Goal: Task Accomplishment & Management: Manage account settings

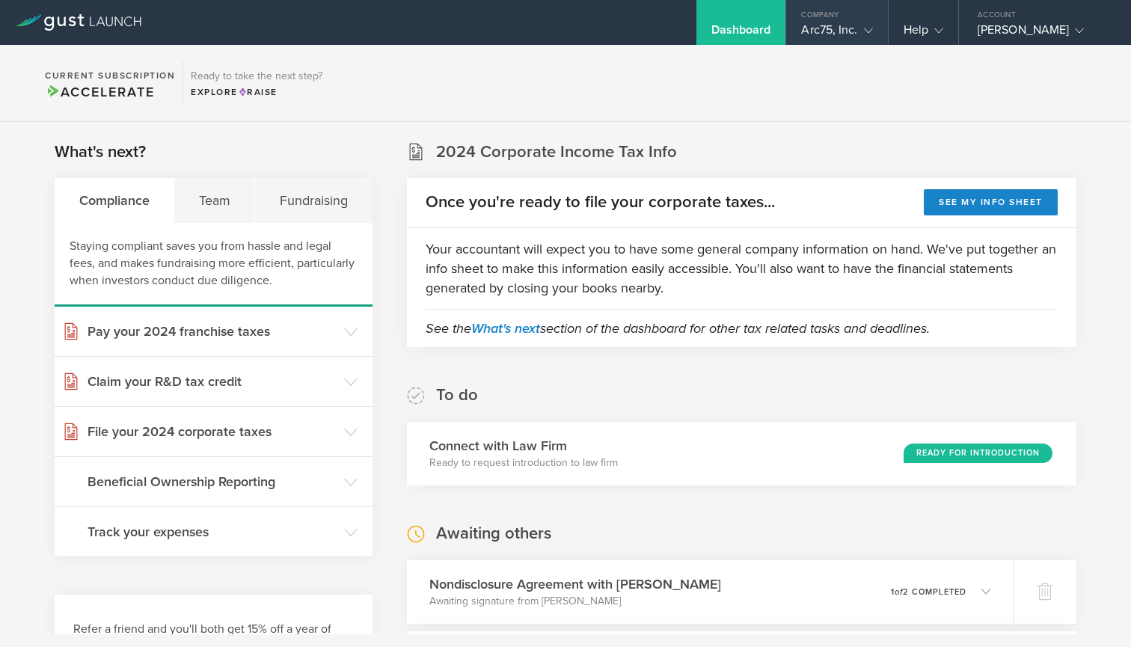
click at [864, 28] on icon at bounding box center [868, 30] width 9 height 9
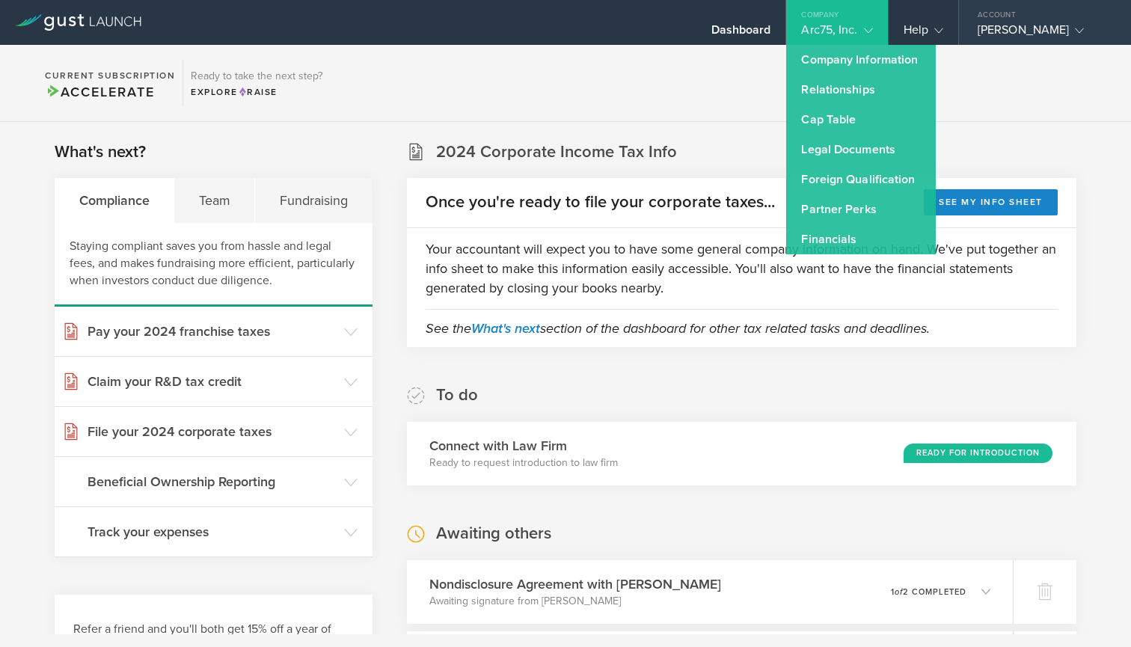
click at [1065, 30] on div "[PERSON_NAME]" at bounding box center [1041, 33] width 127 height 22
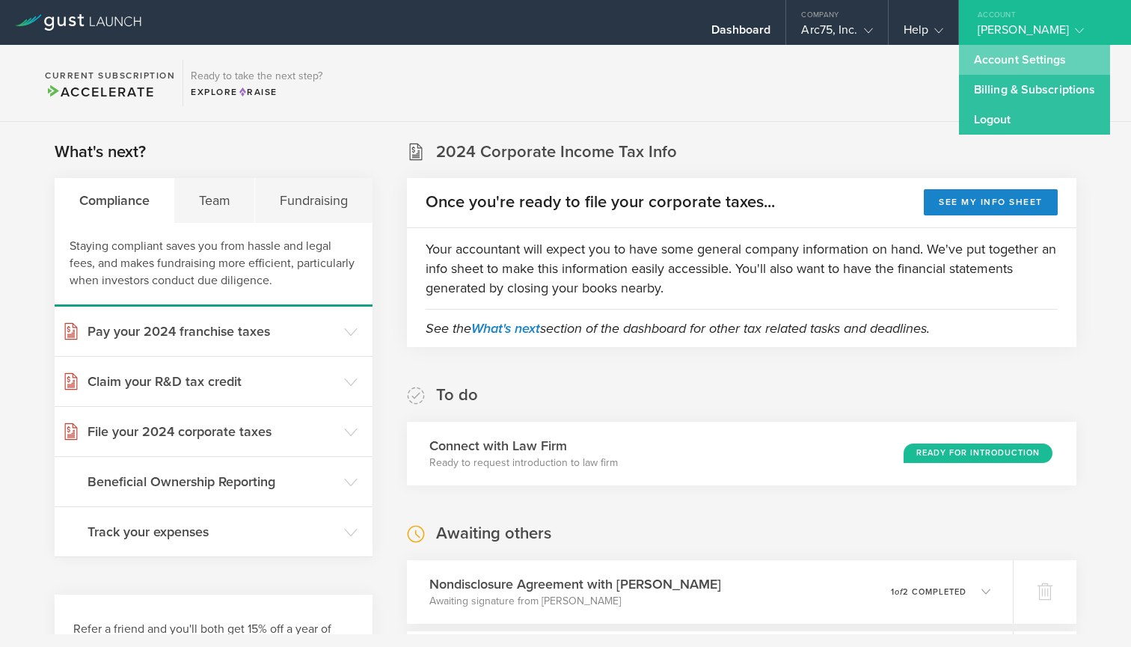
click at [1045, 58] on link "Account Settings" at bounding box center [1034, 60] width 151 height 30
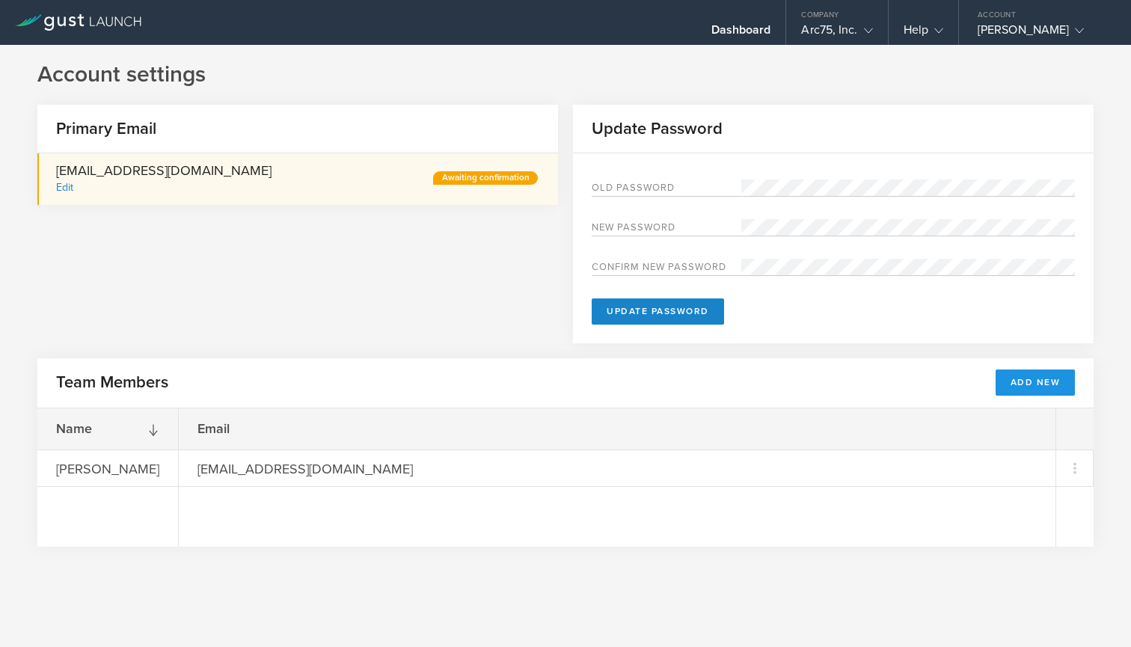
click at [1040, 386] on button "Add New" at bounding box center [1035, 382] width 80 height 26
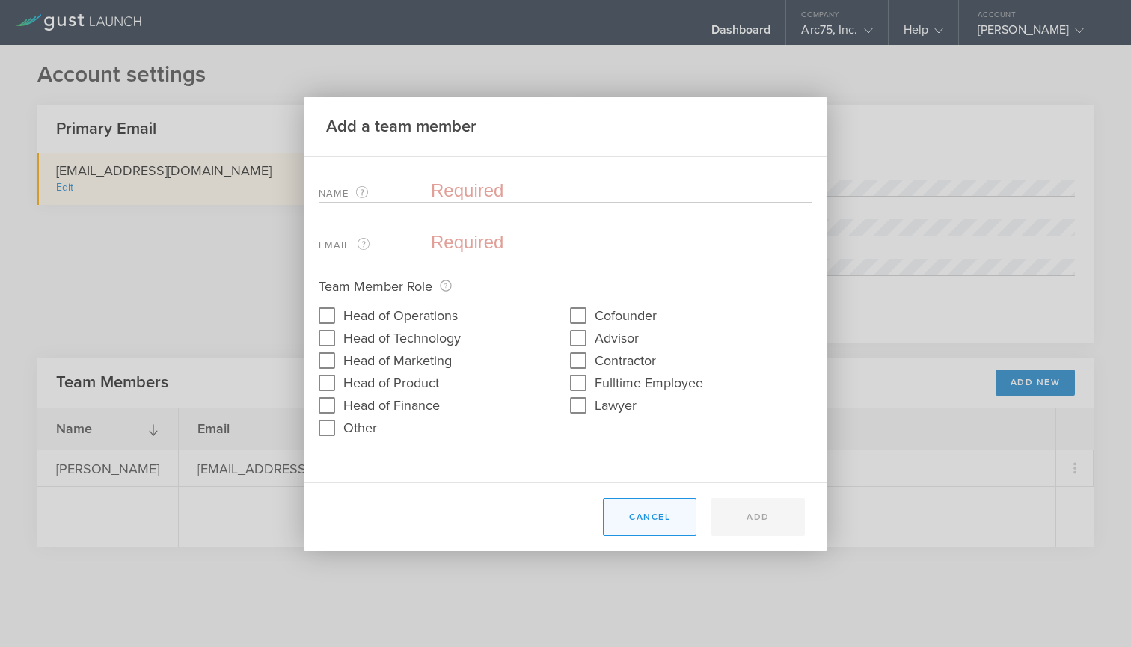
click at [643, 524] on button "Cancel" at bounding box center [649, 516] width 93 height 37
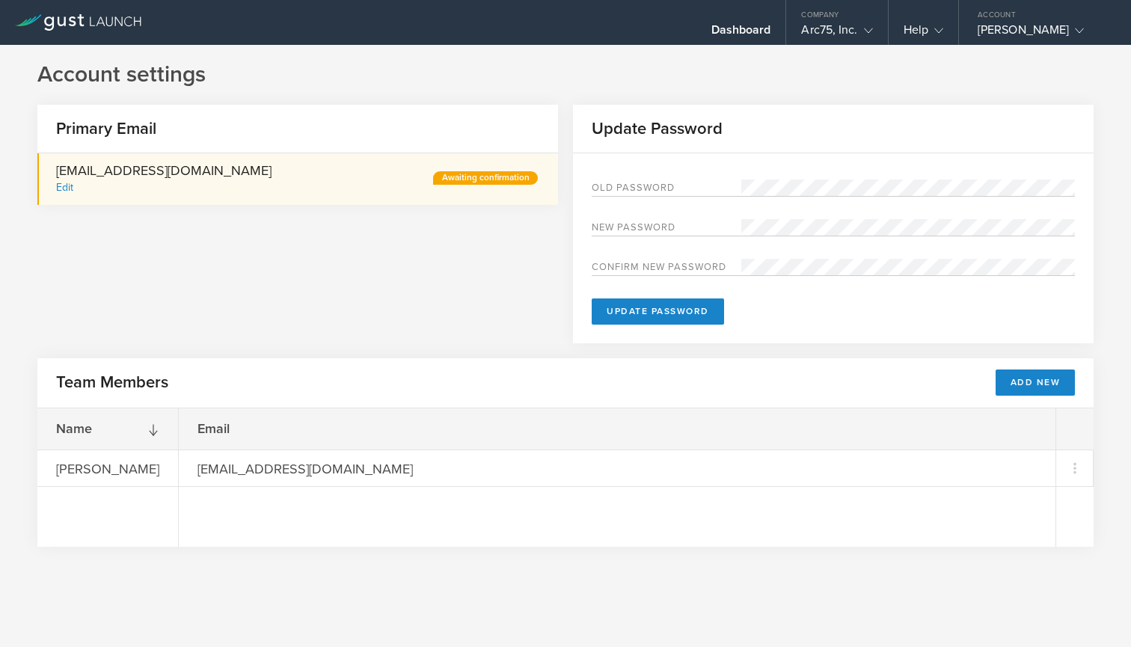
click at [420, 324] on div "Primary Email [EMAIL_ADDRESS][DOMAIN_NAME] Edit Awaiting confirmation Update Pa…" at bounding box center [565, 232] width 1056 height 254
click at [1047, 372] on button "Add New" at bounding box center [1035, 382] width 80 height 26
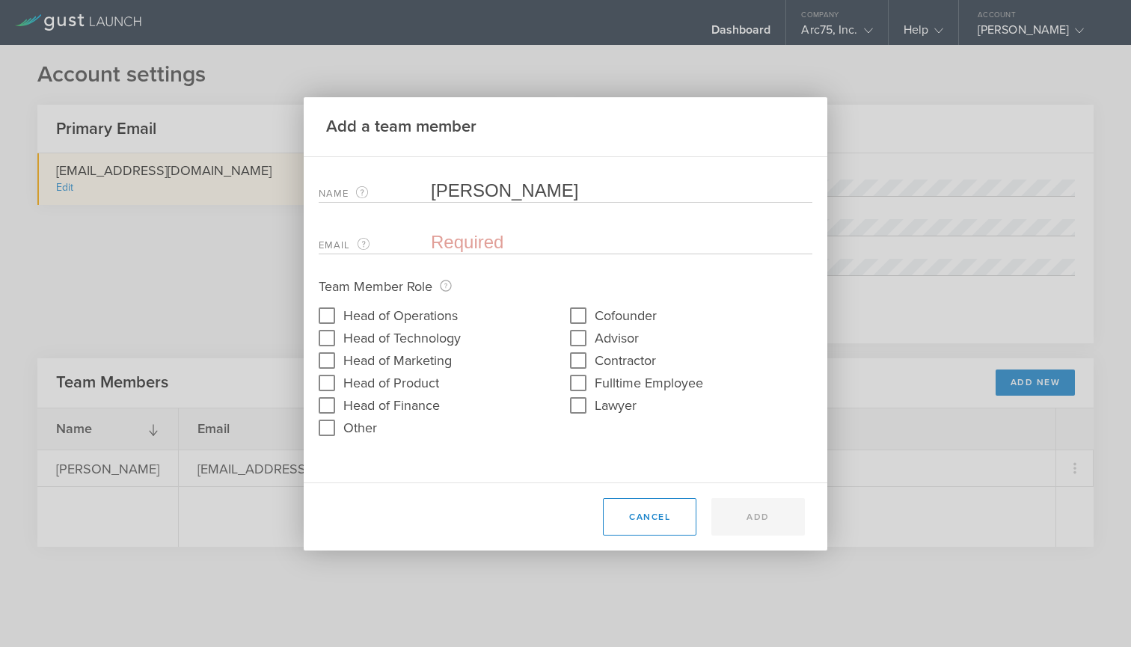
type input "[PERSON_NAME]"
type input "S"
type input "[EMAIL_ADDRESS][DOMAIN_NAME]"
click at [578, 317] on input "Cofounder" at bounding box center [578, 316] width 24 height 24
checkbox input "true"
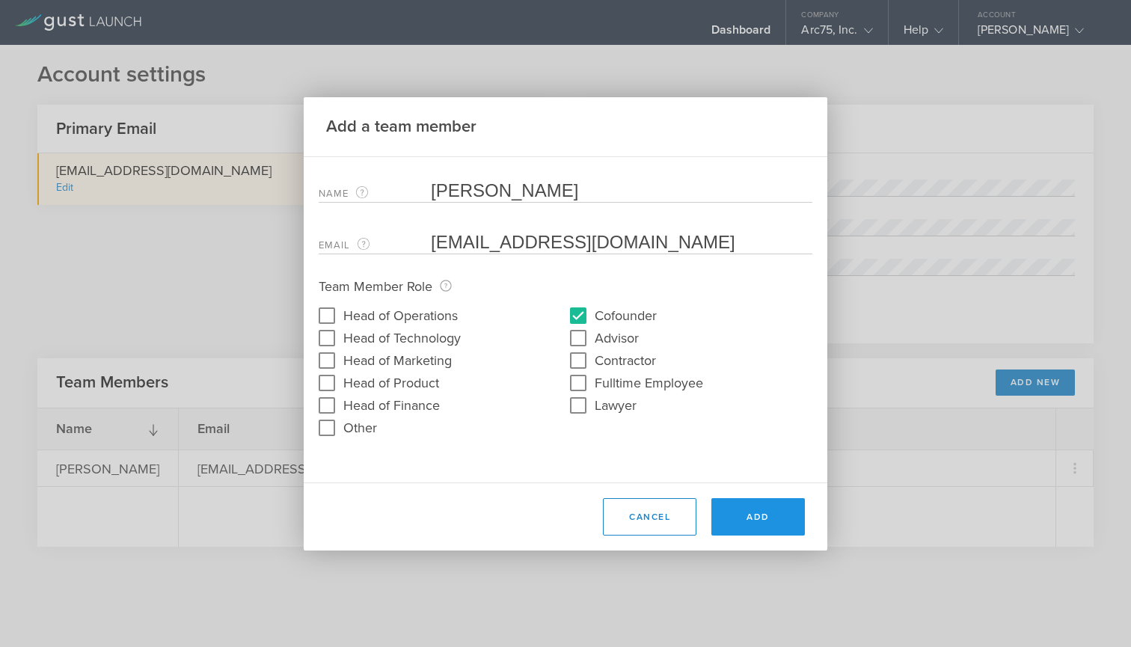
click at [739, 516] on button "Add" at bounding box center [757, 516] width 93 height 37
